Goal: Task Accomplishment & Management: Use online tool/utility

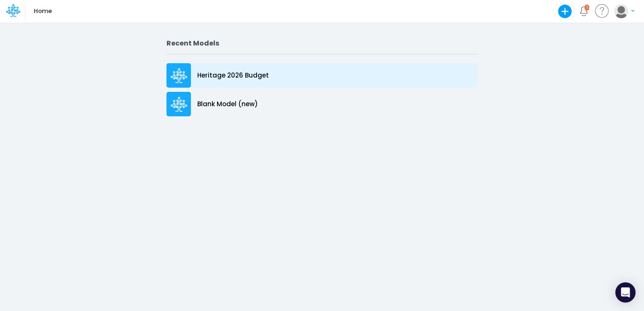
click at [184, 70] on icon at bounding box center [179, 75] width 17 height 15
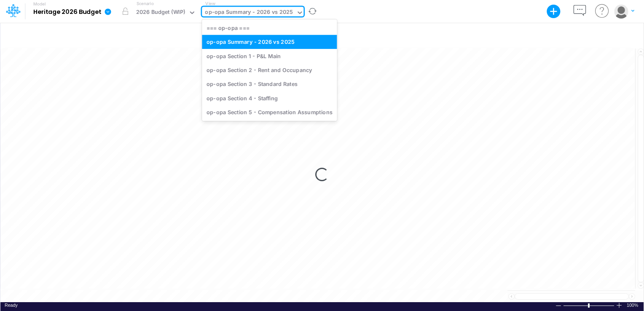
click at [261, 15] on div "op-opa Summary - 2026 vs 2025" at bounding box center [249, 13] width 88 height 10
drag, startPoint x: 257, startPoint y: 55, endPoint x: 228, endPoint y: 63, distance: 30.1
click at [257, 55] on div "op-opa Section 1 - P&L Main" at bounding box center [269, 56] width 135 height 14
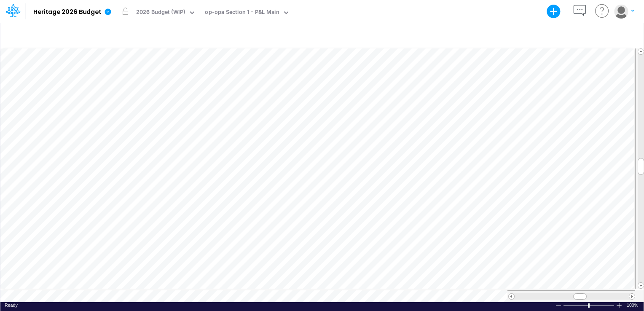
scroll to position [4, 1]
click at [630, 294] on span at bounding box center [631, 296] width 5 height 5
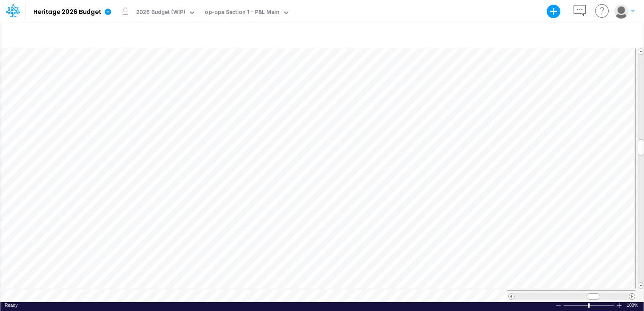
click at [630, 294] on span at bounding box center [631, 296] width 5 height 5
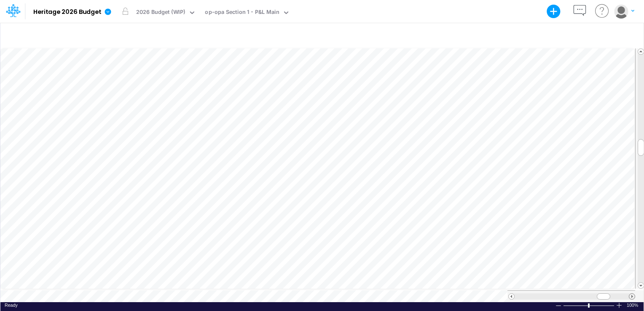
click at [630, 294] on span at bounding box center [631, 296] width 5 height 5
click at [512, 294] on span at bounding box center [510, 296] width 5 height 5
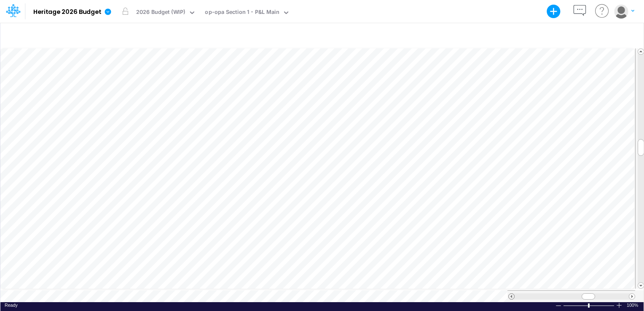
click at [512, 294] on span at bounding box center [510, 296] width 5 height 5
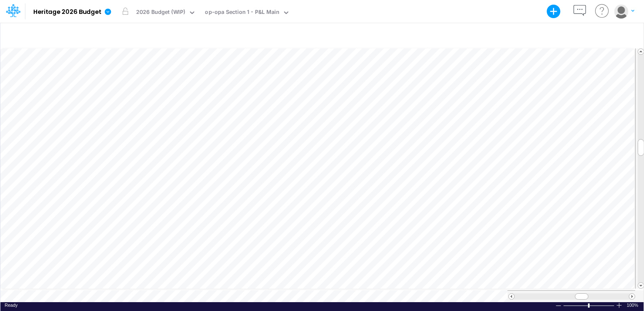
click at [630, 297] on div at bounding box center [571, 296] width 128 height 12
click at [630, 295] on span at bounding box center [631, 296] width 5 height 5
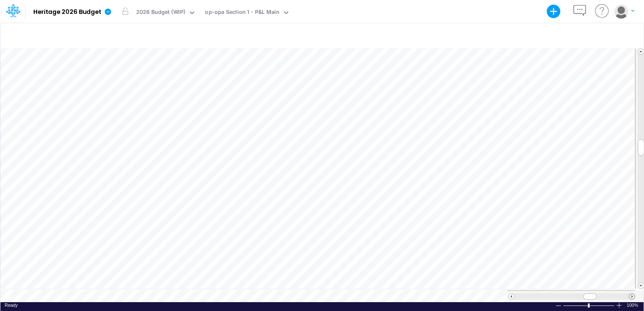
click at [630, 294] on span at bounding box center [631, 296] width 5 height 5
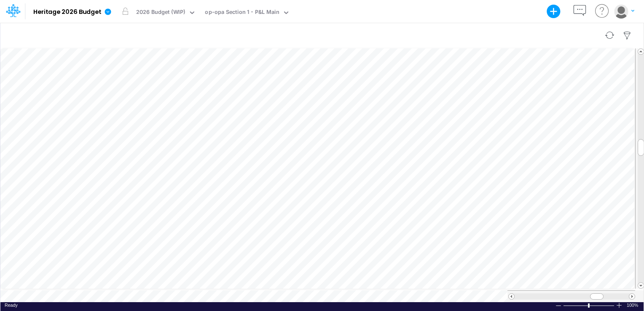
scroll to position [4, 1]
click at [511, 294] on span at bounding box center [510, 296] width 5 height 5
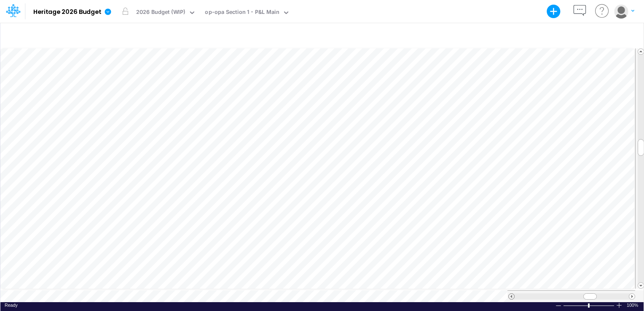
click at [511, 294] on span at bounding box center [510, 296] width 5 height 5
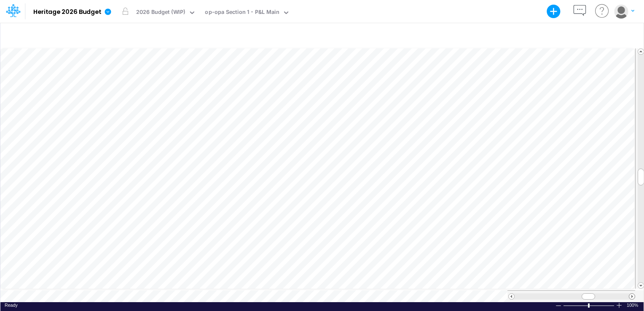
click at [632, 294] on span at bounding box center [631, 296] width 5 height 5
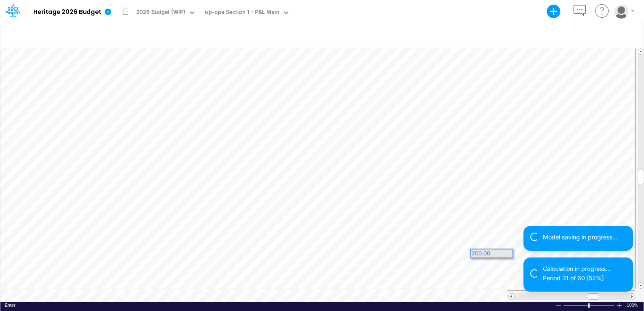
click at [629, 292] on div "Model saving in progress... Calculation in progress... Period 31 of 60 (52%)" at bounding box center [578, 262] width 110 height 72
click at [629, 292] on div "Model saving in progress... Calculation in progress... Period 11 of 20 (55%)" at bounding box center [578, 262] width 110 height 72
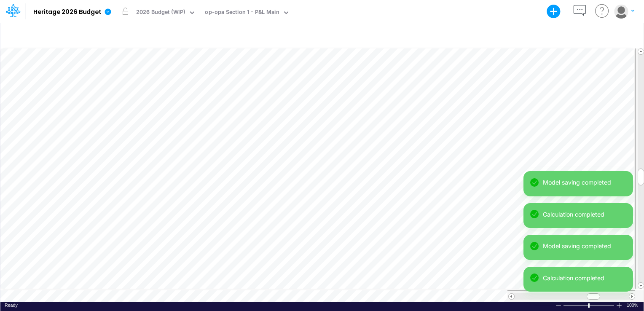
click at [631, 292] on div "Model saving completed Calculation completed Model saving completed Calculation…" at bounding box center [578, 234] width 110 height 127
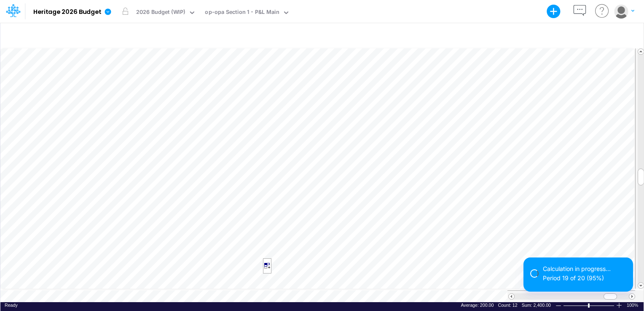
scroll to position [4, 1]
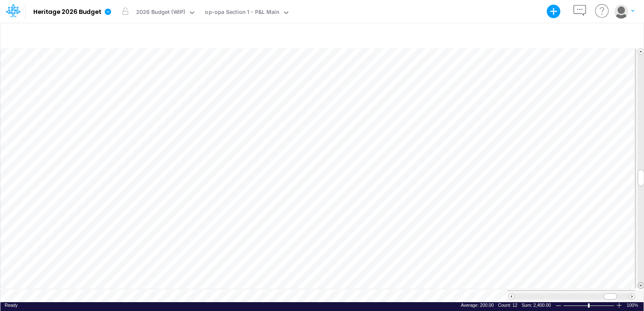
click at [641, 283] on span at bounding box center [640, 285] width 5 height 5
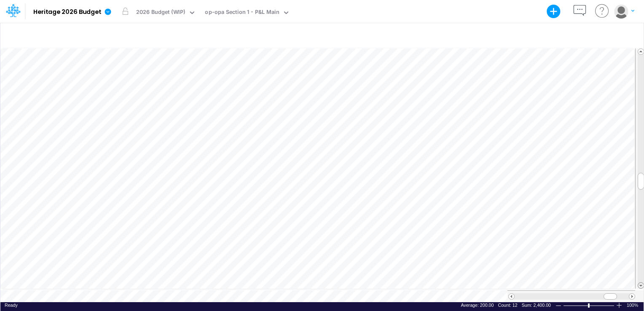
click at [641, 283] on span at bounding box center [640, 285] width 5 height 5
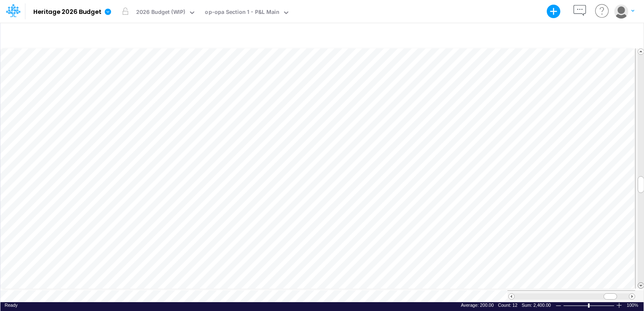
click at [639, 286] on span at bounding box center [640, 285] width 5 height 5
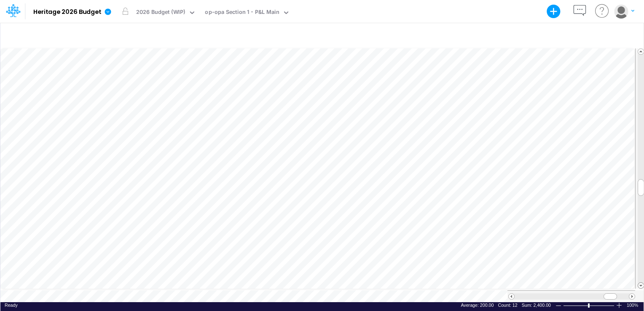
click at [639, 286] on span at bounding box center [640, 285] width 5 height 5
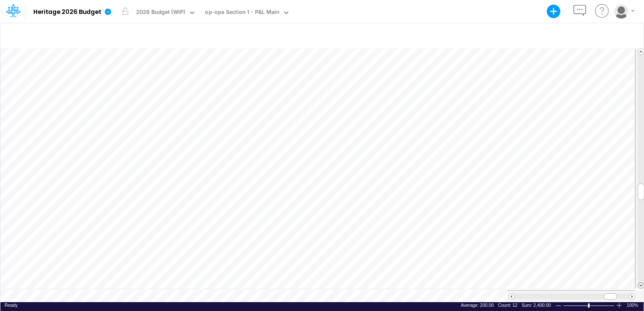
click at [639, 286] on span at bounding box center [640, 285] width 5 height 5
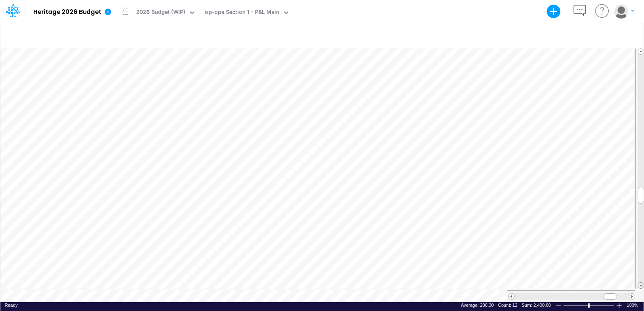
click at [639, 286] on span at bounding box center [640, 285] width 5 height 5
click at [510, 294] on span at bounding box center [510, 296] width 5 height 5
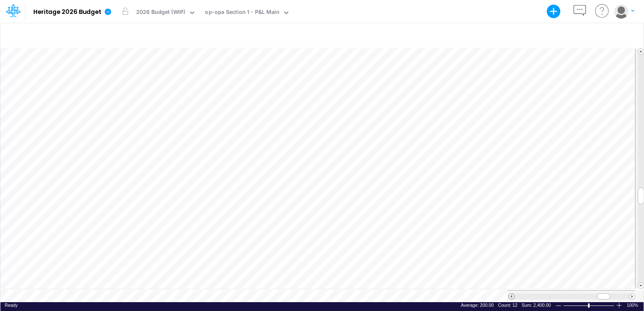
click at [510, 294] on span at bounding box center [510, 296] width 5 height 5
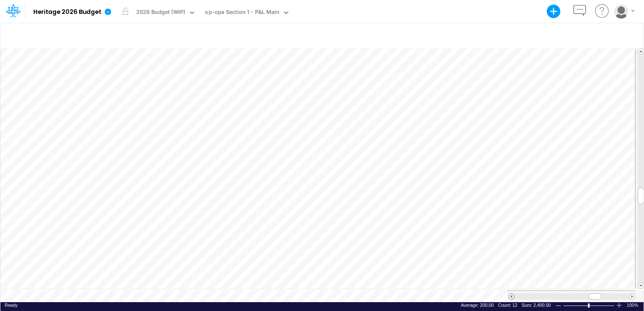
click at [510, 294] on span at bounding box center [510, 296] width 5 height 5
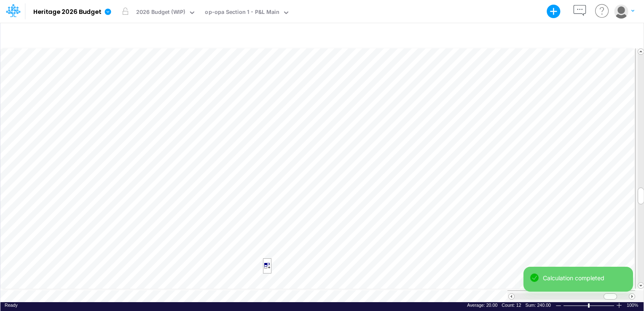
scroll to position [4, 1]
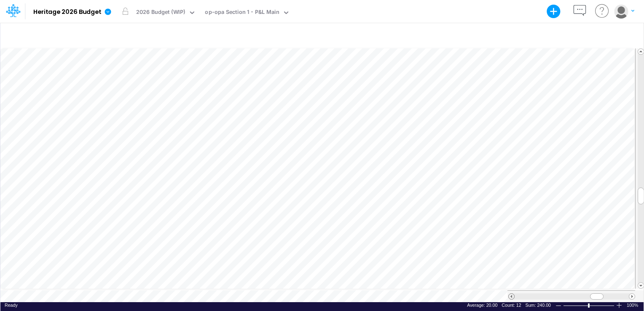
click at [509, 294] on span at bounding box center [510, 296] width 5 height 5
click at [507, 292] on div at bounding box center [571, 296] width 128 height 12
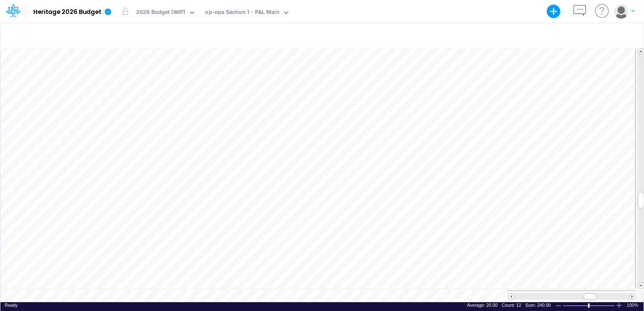
click at [507, 292] on div at bounding box center [571, 296] width 128 height 12
click at [510, 294] on span at bounding box center [510, 296] width 5 height 5
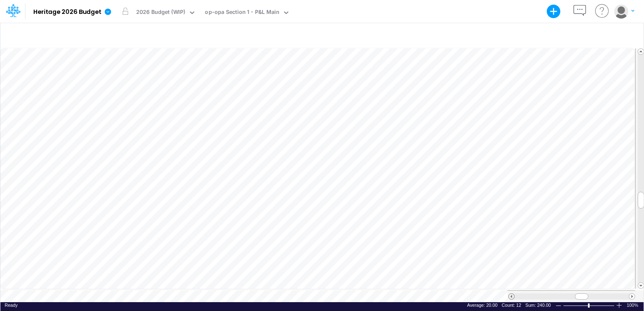
click at [510, 294] on span at bounding box center [510, 296] width 5 height 5
click at [631, 294] on span at bounding box center [631, 296] width 5 height 5
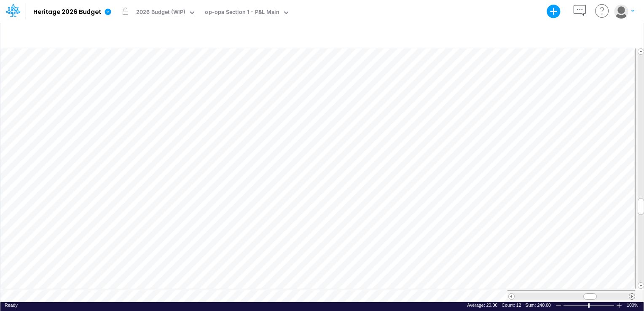
click at [631, 294] on span at bounding box center [631, 296] width 5 height 5
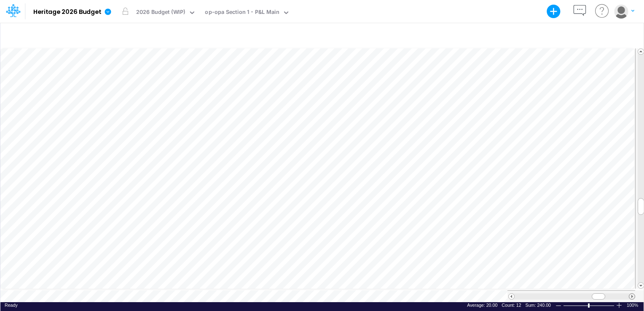
click at [631, 294] on span at bounding box center [631, 296] width 5 height 5
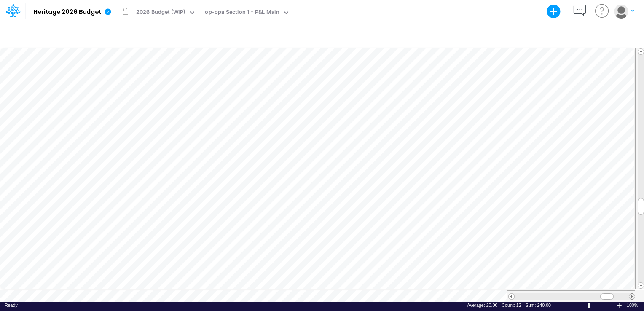
click at [631, 294] on span at bounding box center [631, 296] width 5 height 5
click at [510, 294] on span at bounding box center [510, 296] width 5 height 5
